Goal: Information Seeking & Learning: Learn about a topic

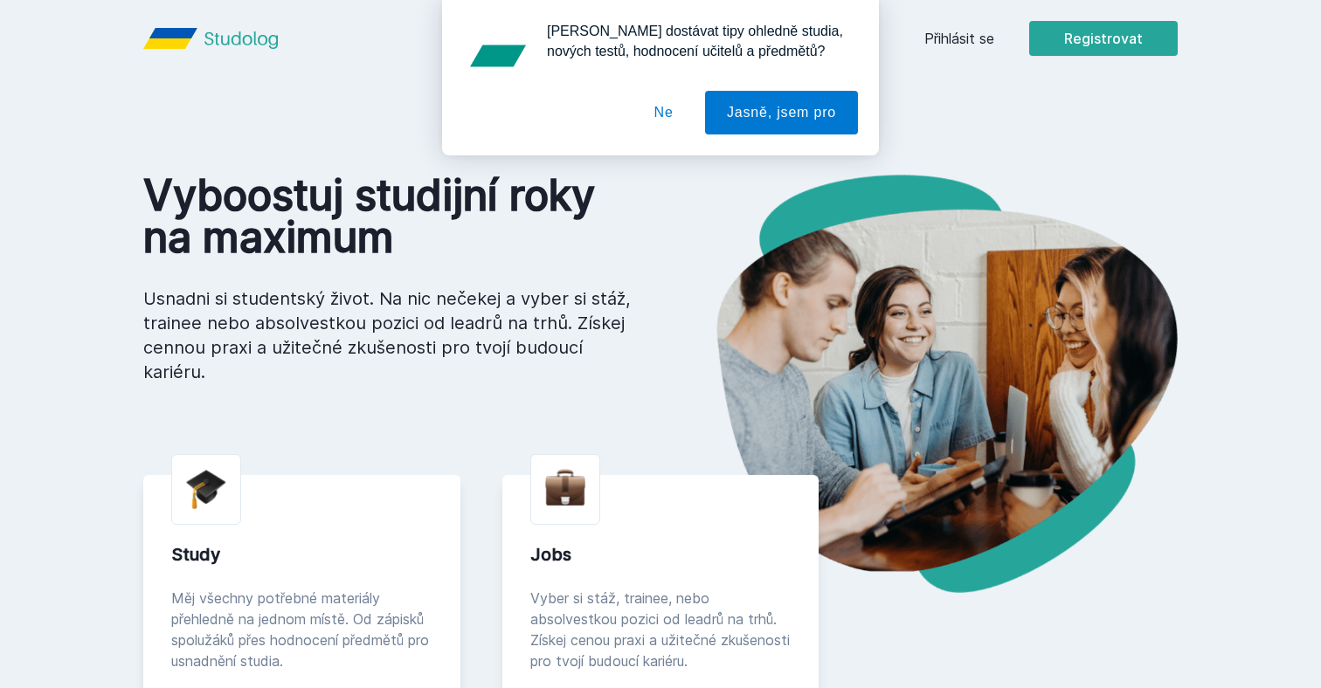
click at [659, 109] on button "Ne" at bounding box center [664, 113] width 63 height 44
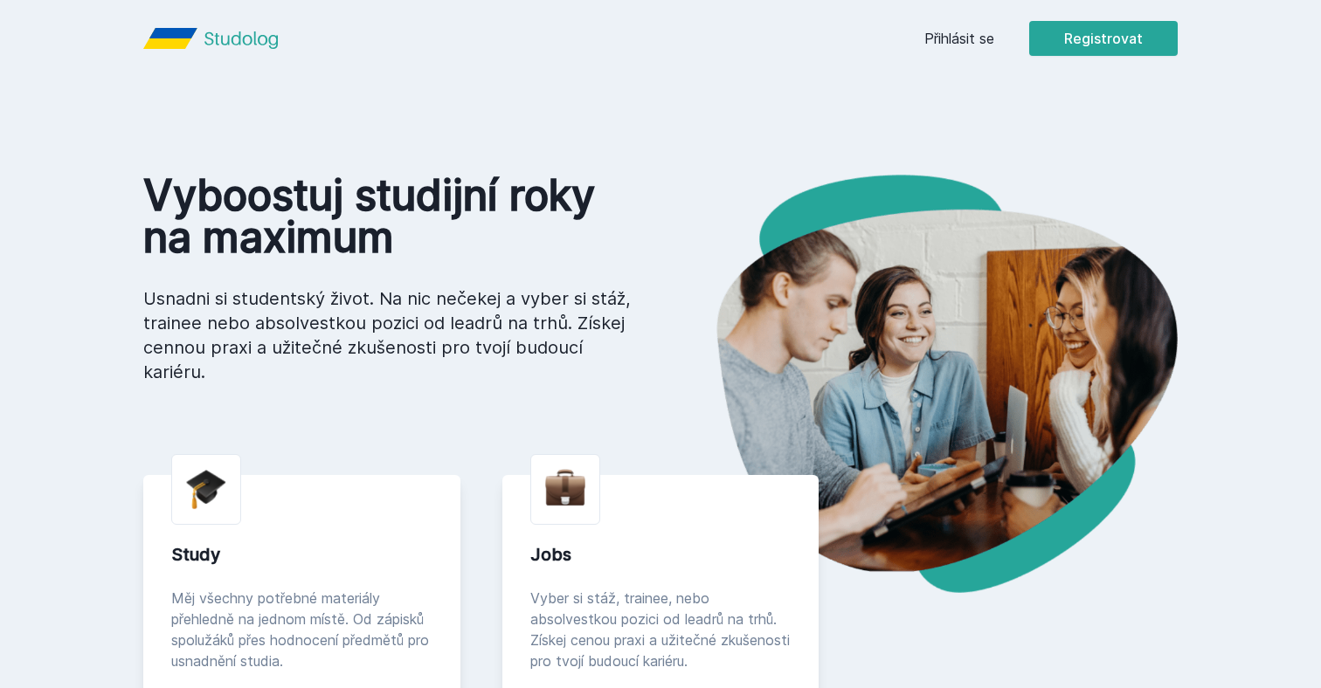
click at [992, 53] on div "Přihlásit se Registrovat" at bounding box center [1050, 38] width 253 height 35
click at [963, 52] on div "Přihlásit se Registrovat" at bounding box center [1050, 38] width 253 height 35
click at [971, 35] on link "Přihlásit se" at bounding box center [959, 38] width 70 height 21
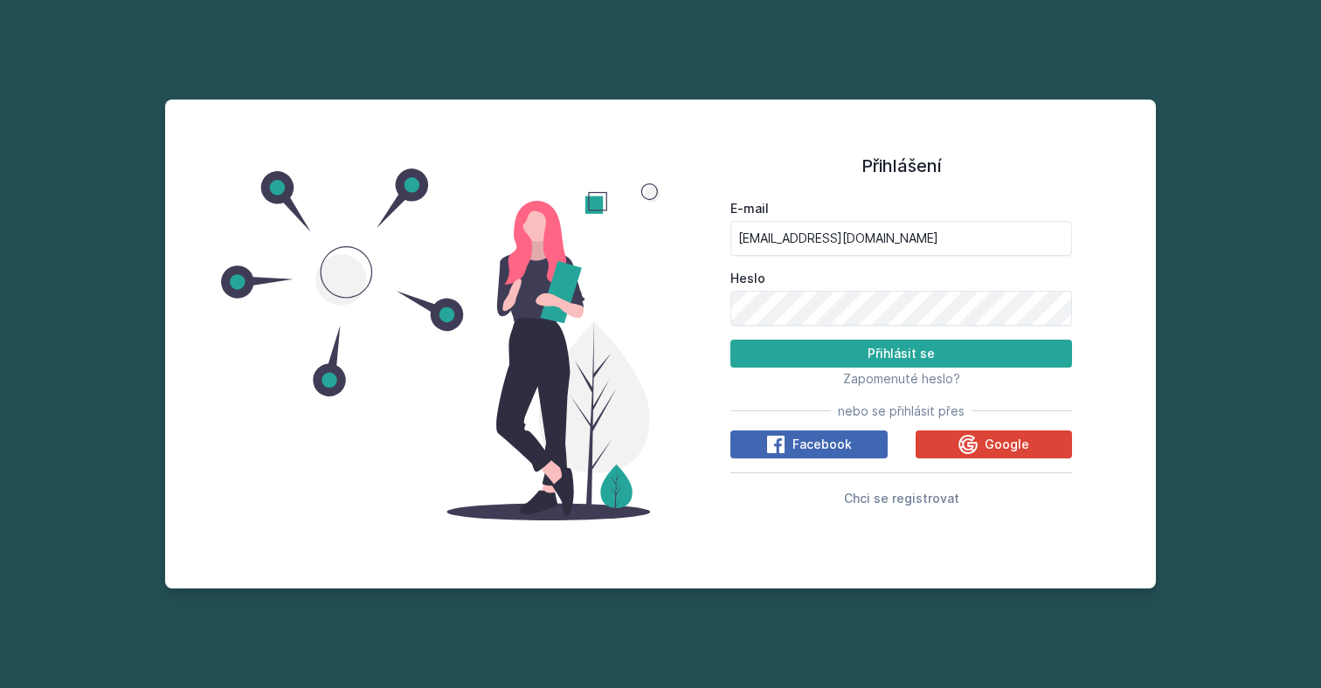
type input "[EMAIL_ADDRESS][DOMAIN_NAME]"
click at [901, 353] on button "Přihlásit se" at bounding box center [901, 354] width 342 height 28
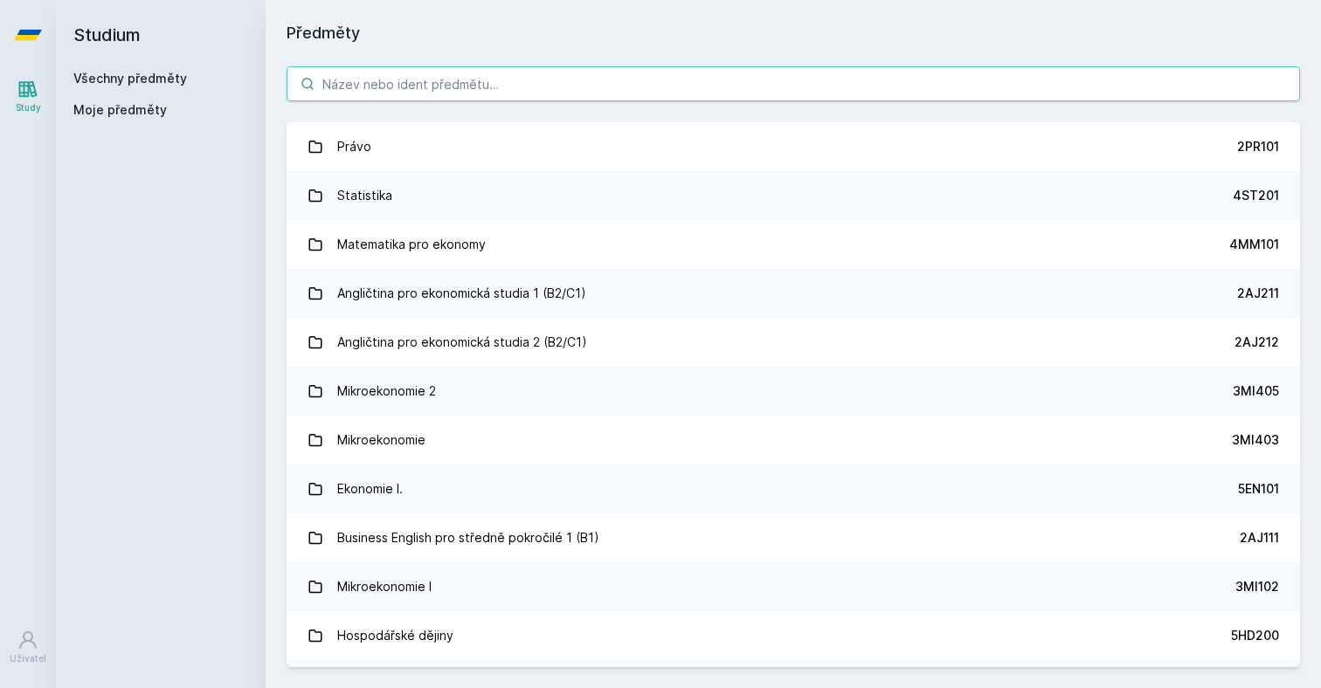
click at [454, 87] on input "search" at bounding box center [793, 83] width 1013 height 35
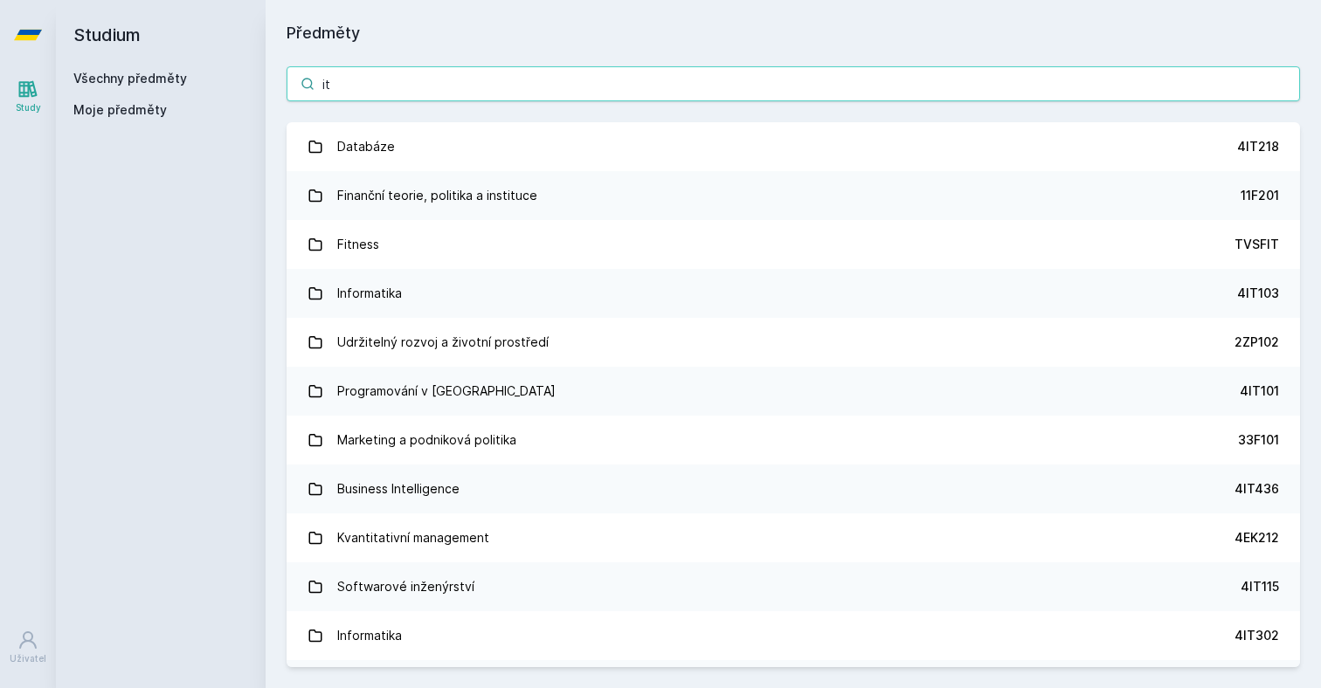
type input "i"
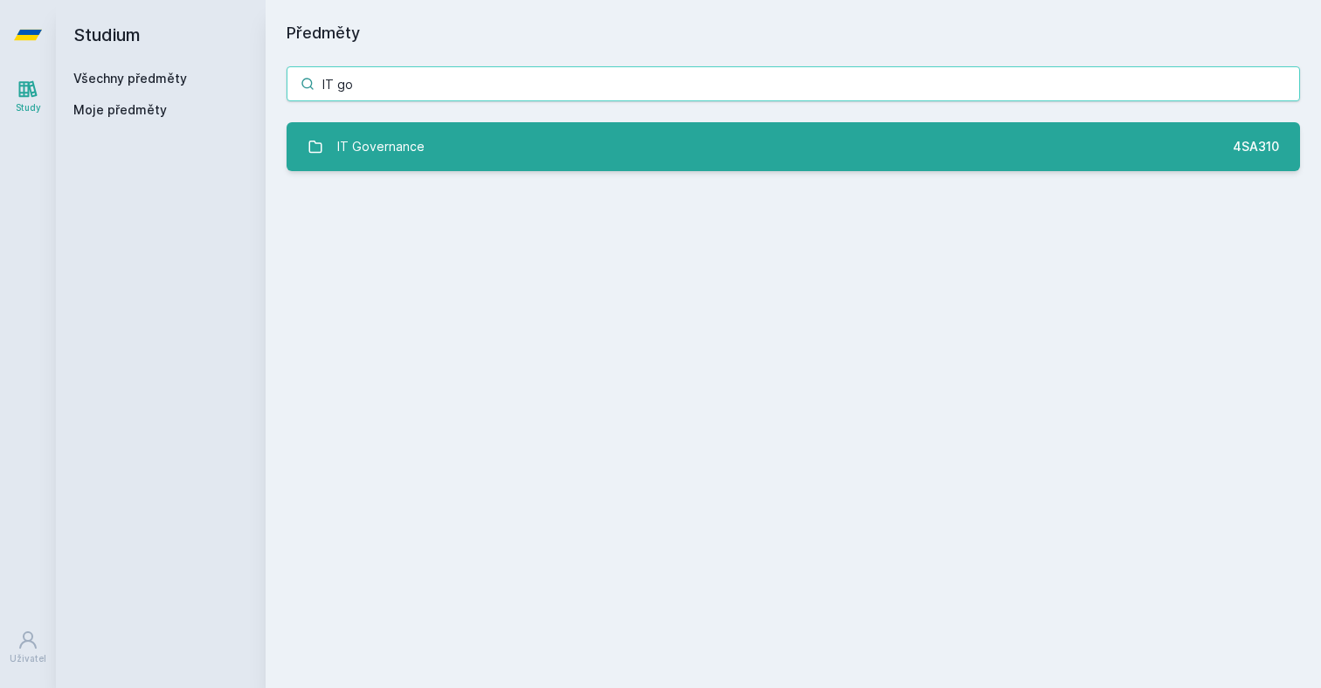
type input "IT go"
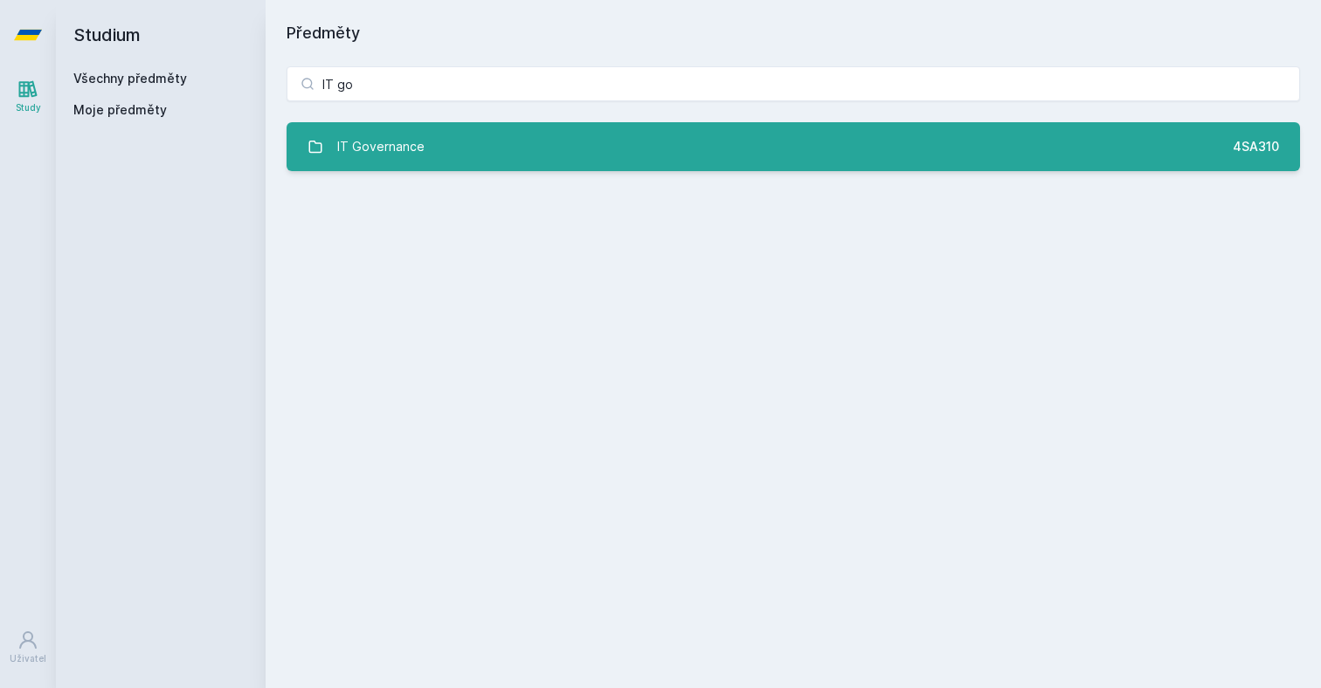
click at [550, 158] on link "IT Governance 4SA310" at bounding box center [793, 146] width 1013 height 49
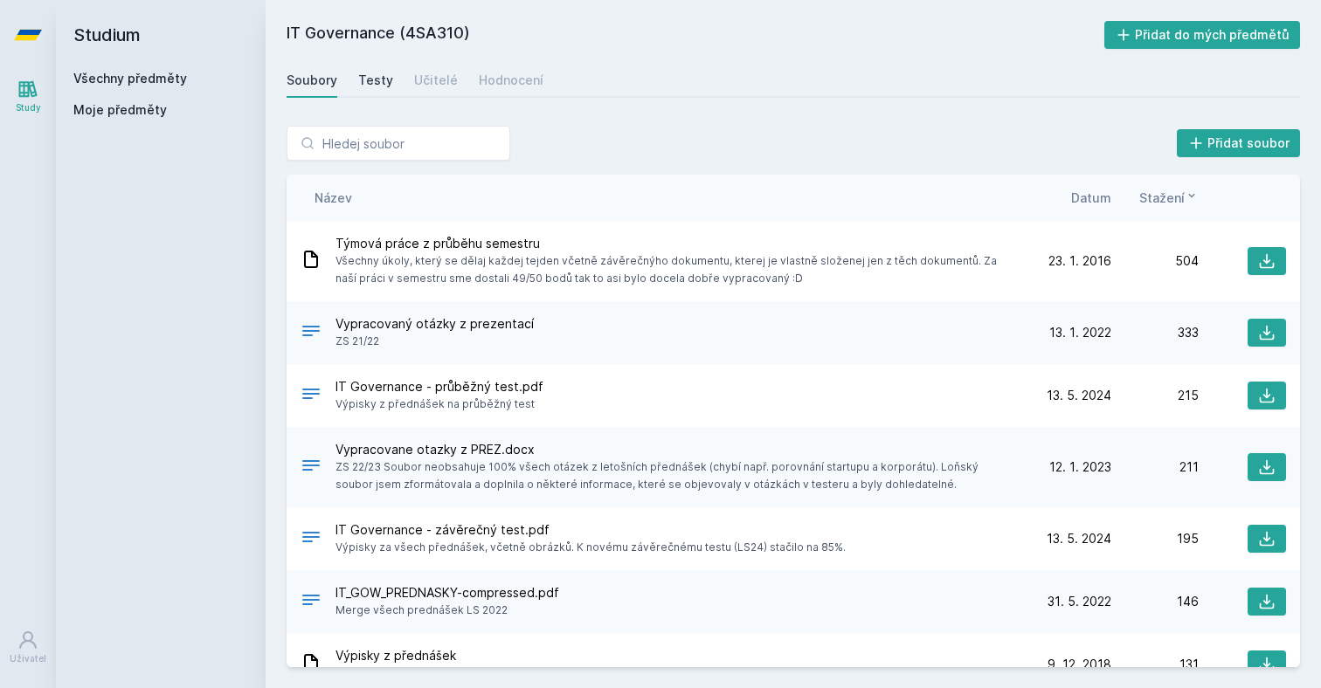
click at [358, 78] on div "Testy" at bounding box center [375, 80] width 35 height 17
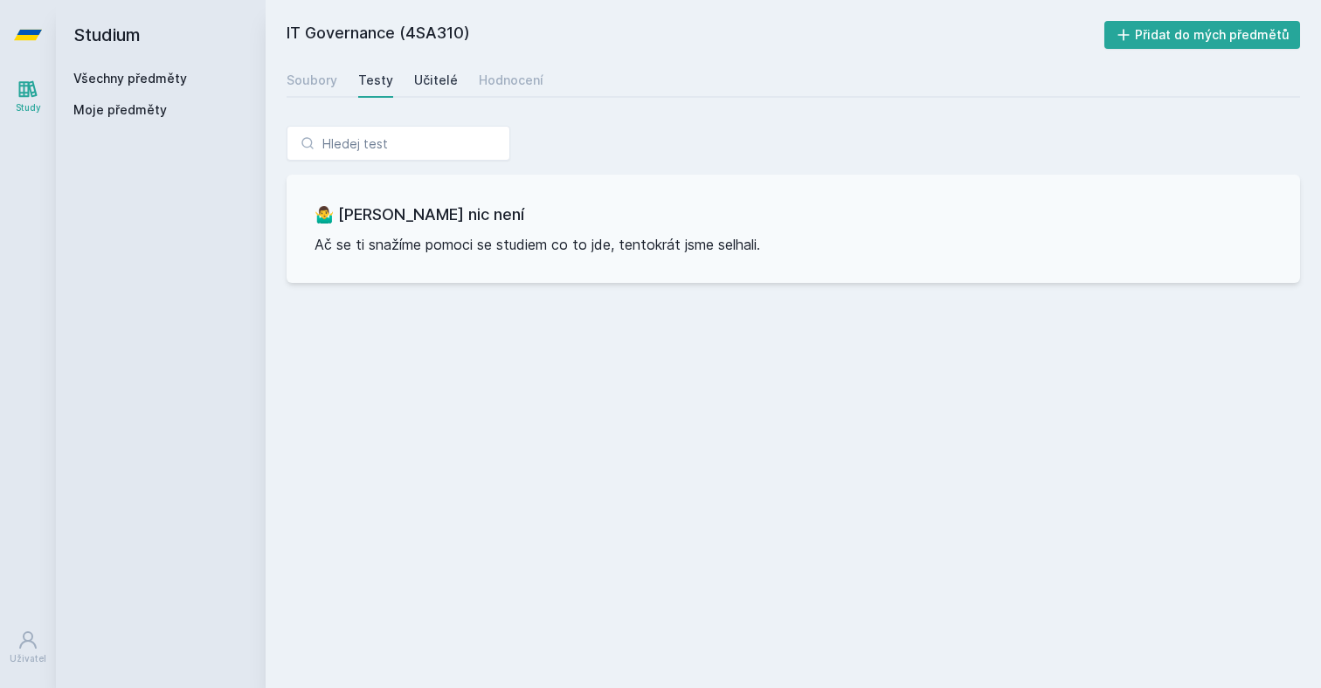
click at [420, 72] on div "Učitelé" at bounding box center [436, 80] width 44 height 17
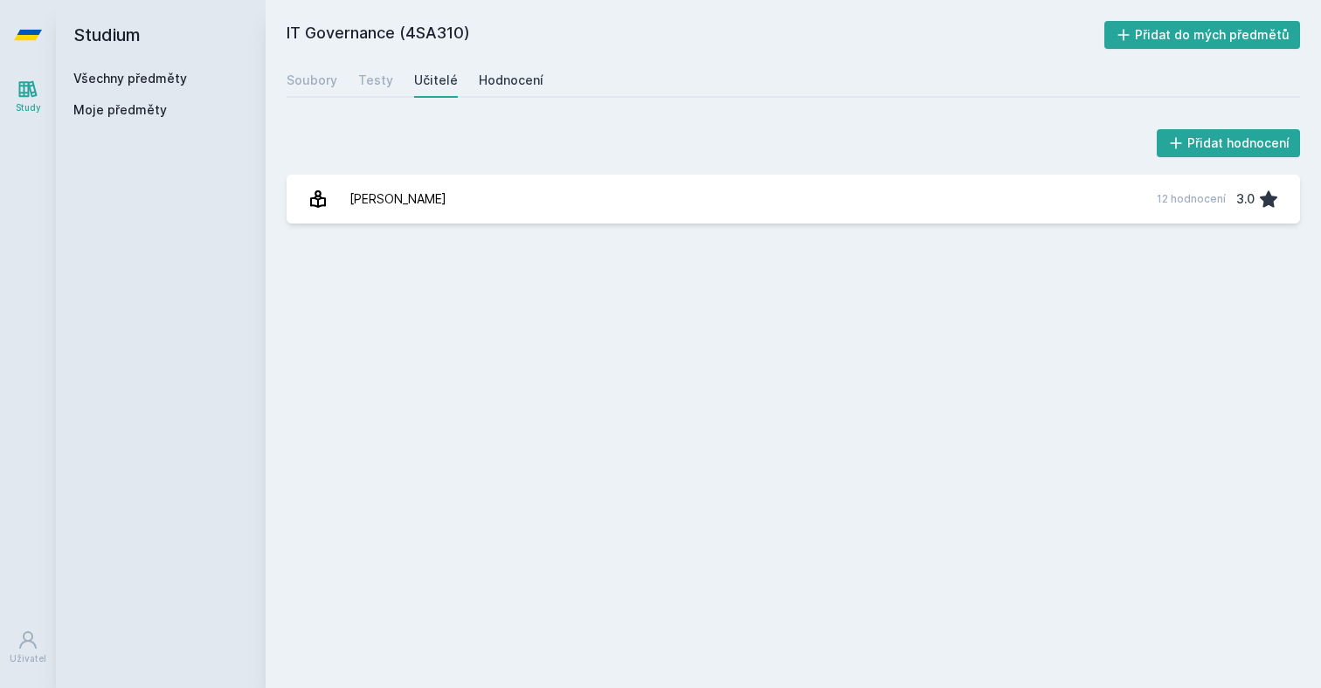
click at [491, 72] on div "Hodnocení" at bounding box center [511, 80] width 65 height 17
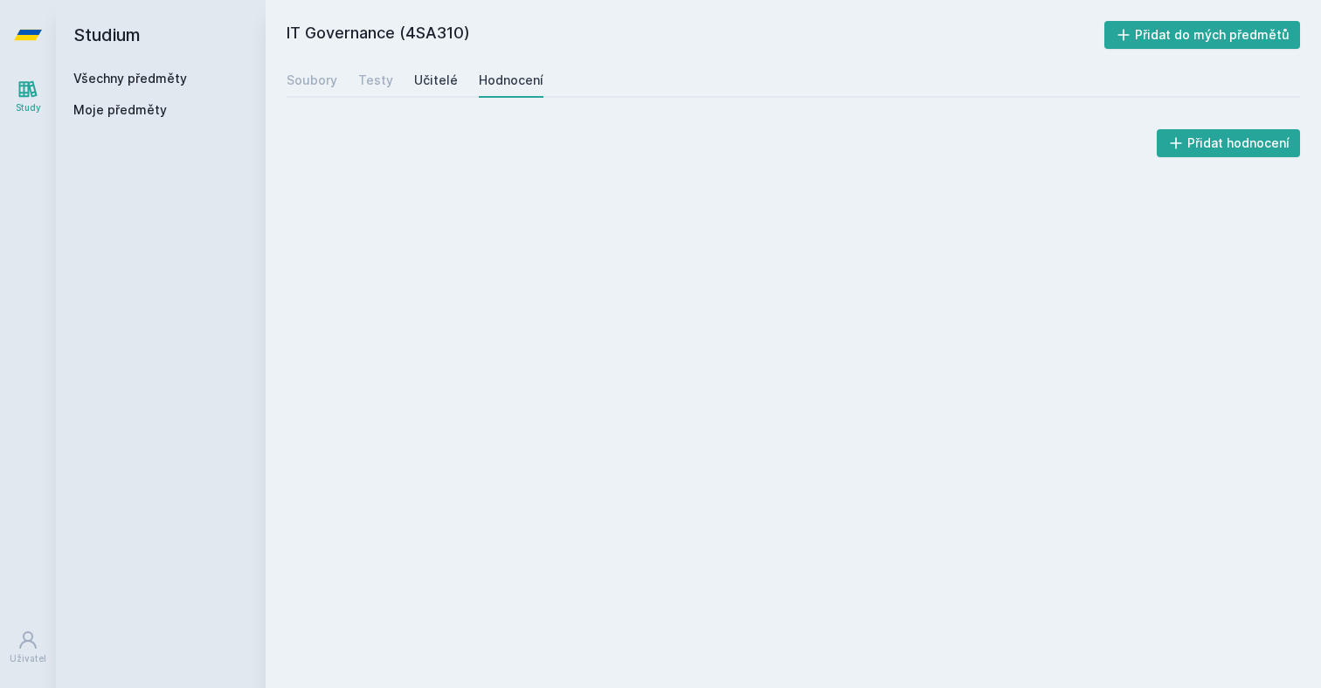
click at [448, 80] on div "Učitelé" at bounding box center [436, 80] width 44 height 17
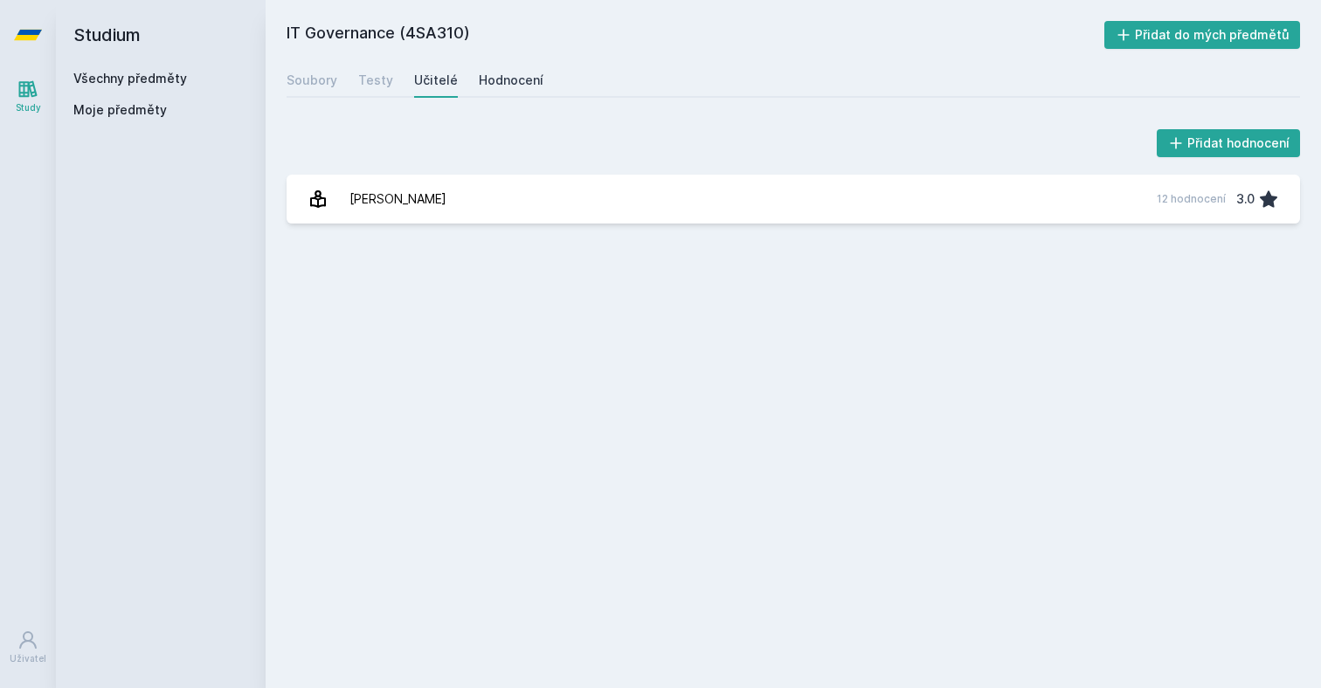
click at [488, 88] on div "Hodnocení" at bounding box center [511, 80] width 65 height 17
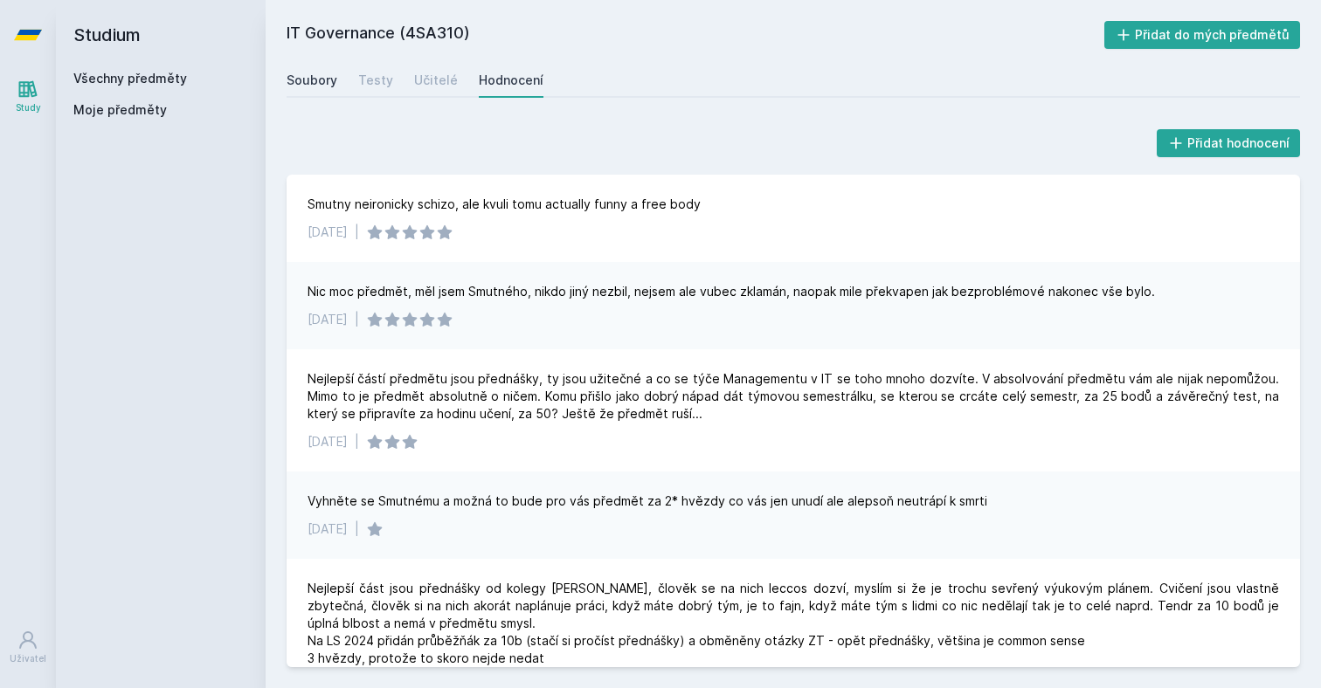
click at [295, 74] on div "Soubory" at bounding box center [312, 80] width 51 height 17
